Goal: Task Accomplishment & Management: Use online tool/utility

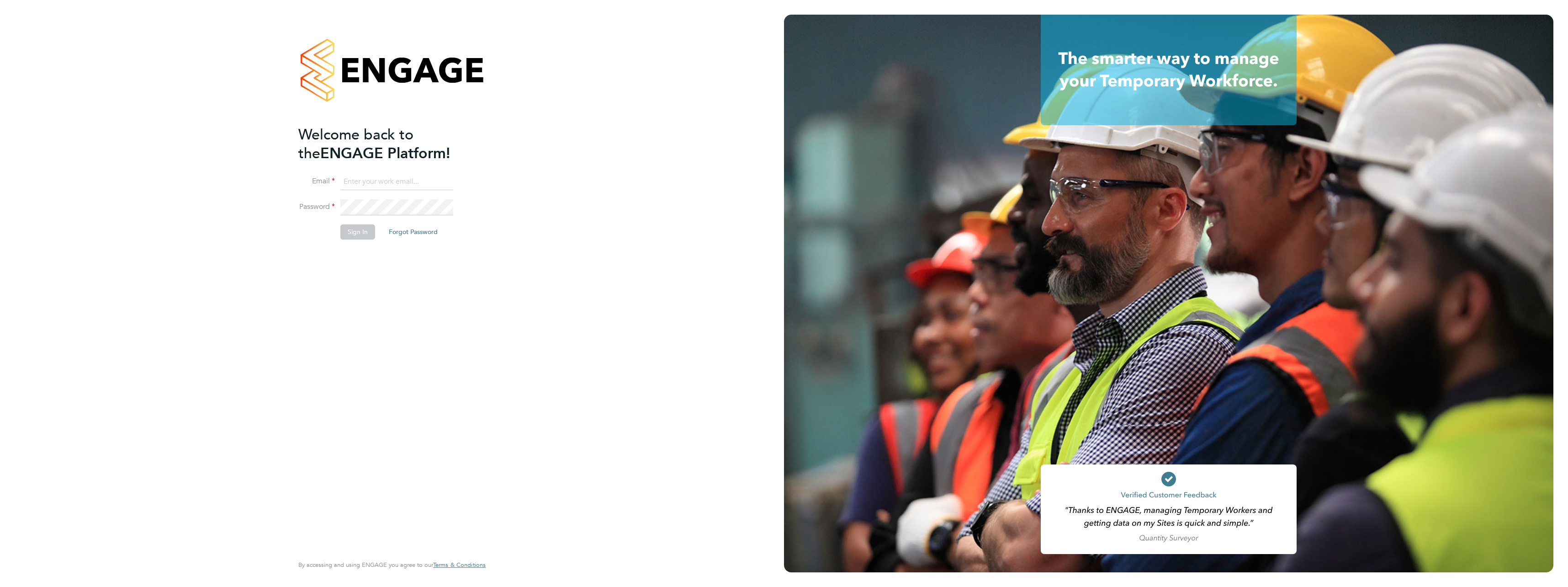
type input "chris.dickerson@vistry.co.uk"
click at [347, 231] on button "Sign In" at bounding box center [357, 232] width 35 height 15
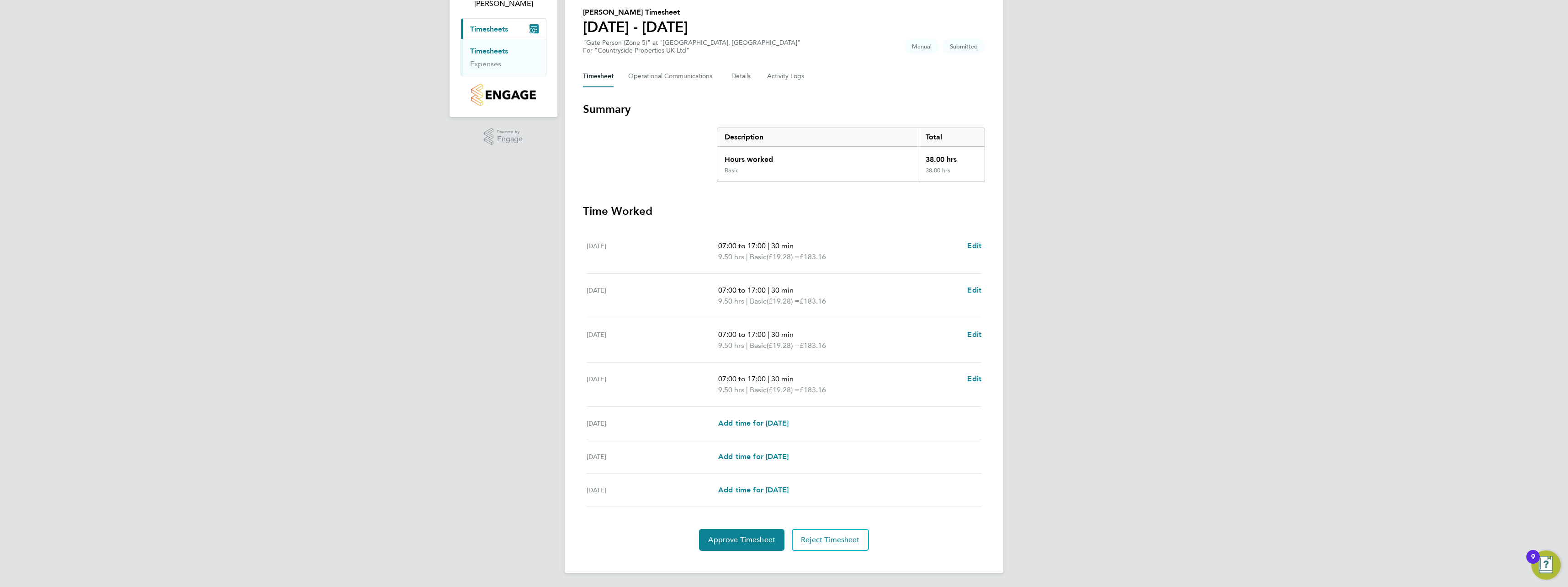
scroll to position [70, 0]
click at [759, 538] on span "Approve Timesheet" at bounding box center [742, 540] width 67 height 9
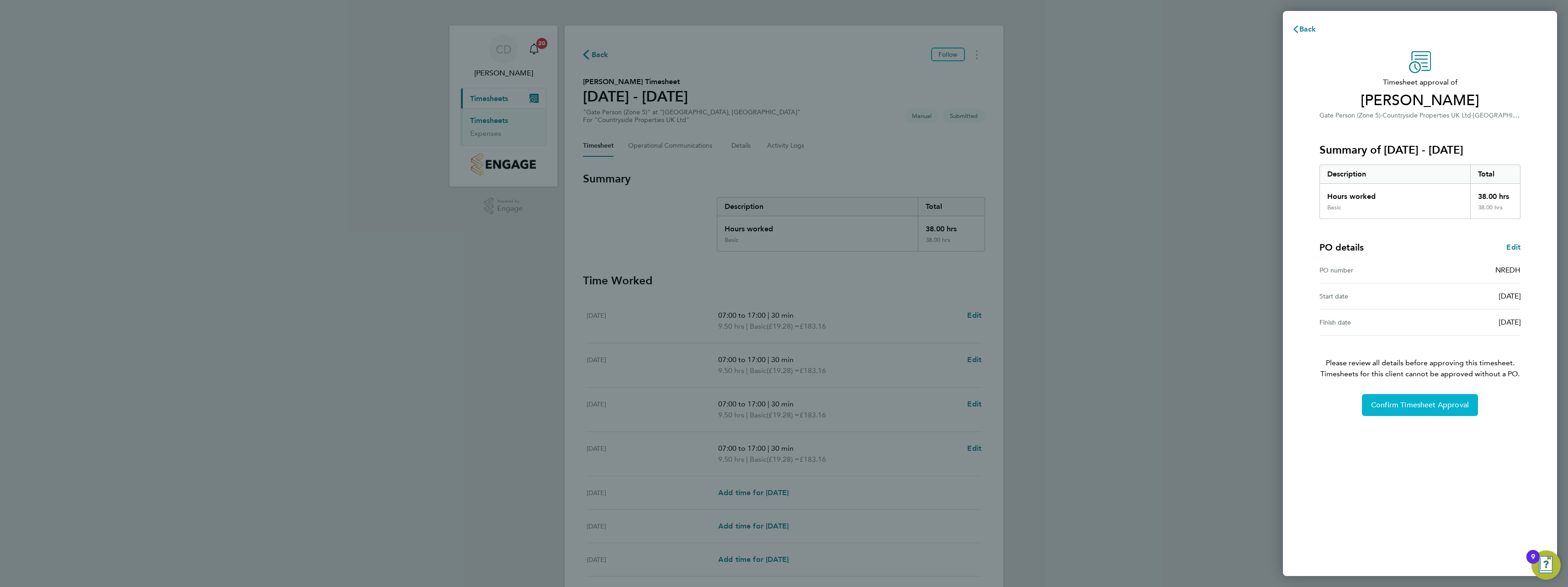
click at [1417, 407] on span "Confirm Timesheet Approval" at bounding box center [1420, 405] width 97 height 9
